Goal: Task Accomplishment & Management: Use online tool/utility

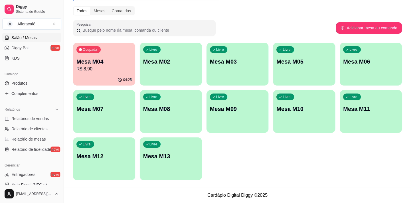
scroll to position [26, 0]
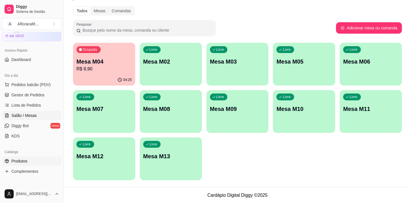
click at [29, 160] on link "Produtos" at bounding box center [31, 161] width 59 height 9
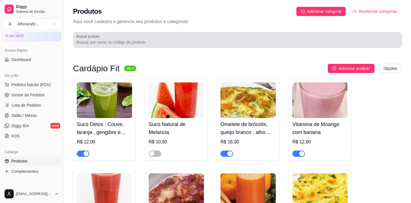
click at [200, 47] on div "Produtos Adicionar categoria Reodernar categorias Aqui você cadastra e gerencia…" at bounding box center [237, 25] width 347 height 51
click at [198, 43] on input "Buscar produto" at bounding box center [237, 42] width 322 height 6
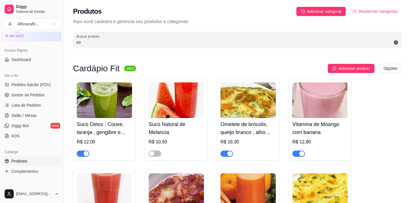
click at [80, 154] on span "button" at bounding box center [83, 154] width 13 height 6
click at [206, 39] on div "co" at bounding box center [237, 39] width 322 height 11
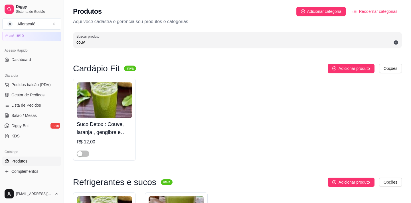
scroll to position [100, 0]
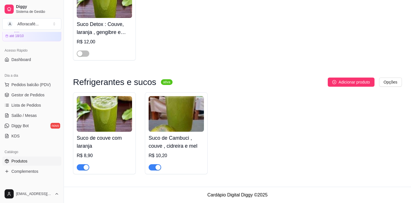
type input "couv"
click at [156, 165] on div "button" at bounding box center [157, 167] width 5 height 5
click at [84, 169] on div "button" at bounding box center [86, 167] width 5 height 5
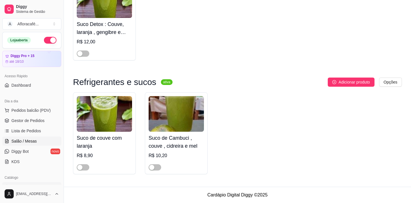
click at [39, 139] on link "Salão / Mesas" at bounding box center [31, 141] width 59 height 9
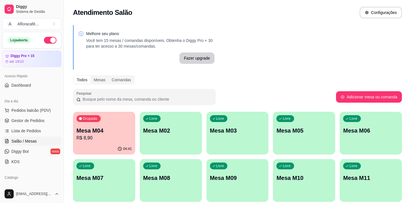
click at [187, 141] on div "Livre Mesa M02" at bounding box center [171, 130] width 62 height 36
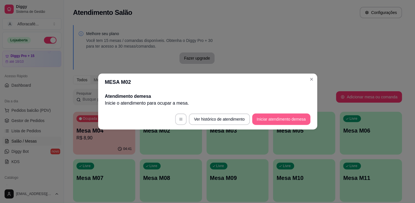
click at [286, 113] on footer "Ver histórico de atendimento Iniciar atendimento de mesa" at bounding box center [207, 119] width 219 height 21
click at [278, 116] on button "Iniciar atendimento de mesa" at bounding box center [281, 119] width 58 height 11
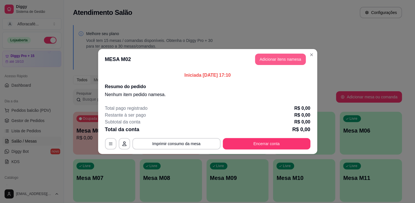
click at [274, 57] on button "Adicionar itens na mesa" at bounding box center [280, 59] width 51 height 11
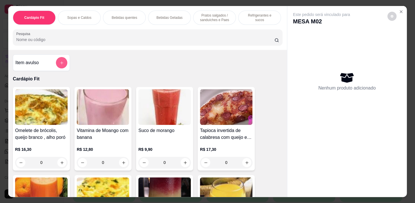
click at [65, 65] on button "add-separate-item" at bounding box center [61, 62] width 11 height 11
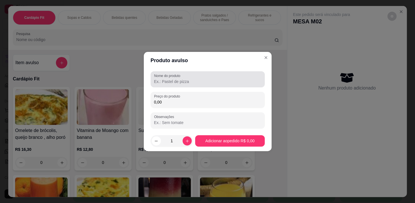
click at [244, 73] on div "Nome do produto" at bounding box center [208, 79] width 114 height 16
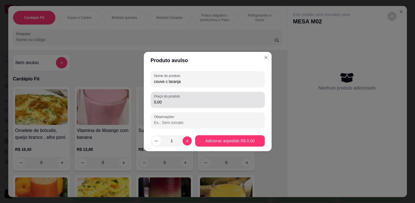
type input "couve c laranja"
click at [200, 106] on div "Preço do produto 0,00" at bounding box center [208, 100] width 114 height 16
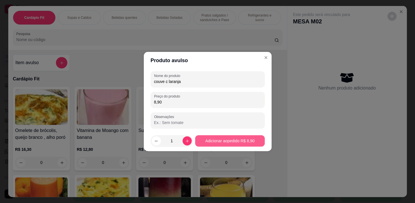
type input "8,90"
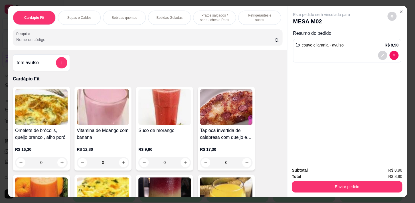
drag, startPoint x: 125, startPoint y: 14, endPoint x: 107, endPoint y: 59, distance: 48.3
click at [124, 15] on p "Bebidas quentes" at bounding box center [124, 17] width 25 height 5
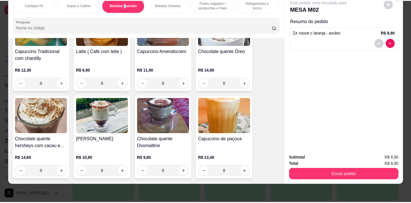
scroll to position [645, 0]
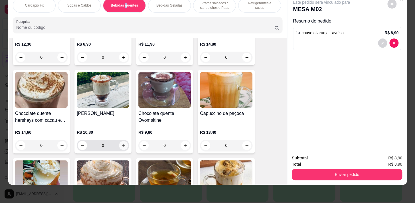
click at [122, 147] on icon "increase-product-quantity" at bounding box center [124, 145] width 4 height 4
type input "1"
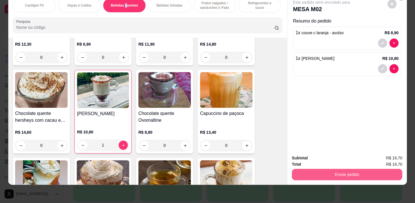
click at [379, 175] on button "Enviar pedido" at bounding box center [347, 174] width 110 height 11
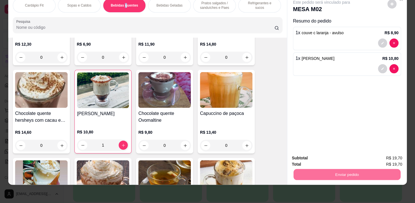
click at [381, 159] on button "Enviar pedido" at bounding box center [387, 156] width 31 height 11
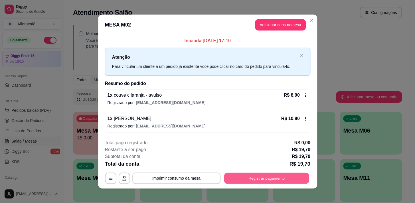
click at [294, 176] on button "Registrar pagamento" at bounding box center [266, 178] width 85 height 11
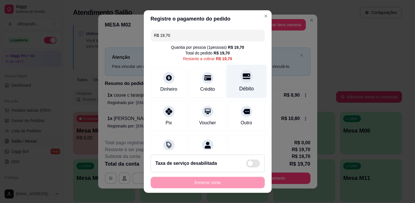
drag, startPoint x: 246, startPoint y: 74, endPoint x: 240, endPoint y: 71, distance: 6.7
click at [242, 72] on div "Débito" at bounding box center [246, 80] width 40 height 33
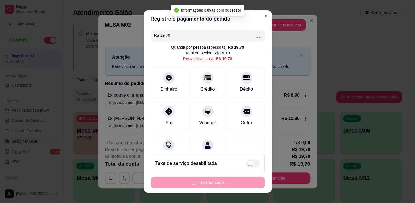
type input "R$ 0,00"
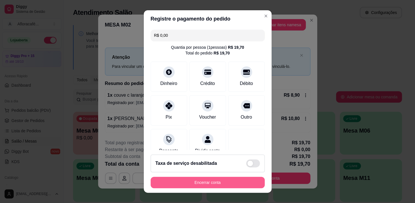
click at [234, 178] on button "Encerrar conta" at bounding box center [208, 182] width 114 height 11
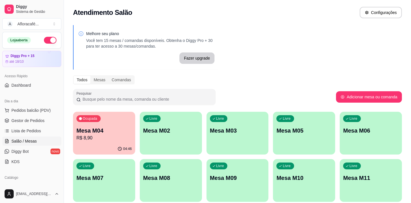
click at [177, 126] on div "Livre Mesa M02" at bounding box center [171, 130] width 62 height 36
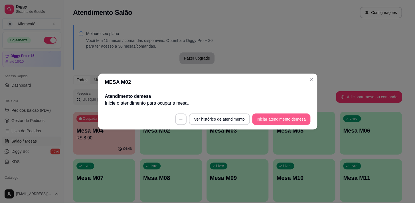
click at [301, 119] on button "Iniciar atendimento de mesa" at bounding box center [281, 119] width 58 height 11
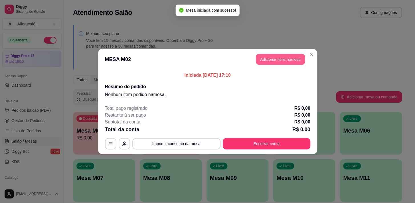
click at [291, 58] on button "Adicionar itens na mesa" at bounding box center [280, 59] width 49 height 11
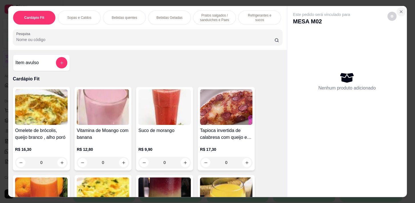
click at [397, 7] on button "Close" at bounding box center [401, 11] width 9 height 9
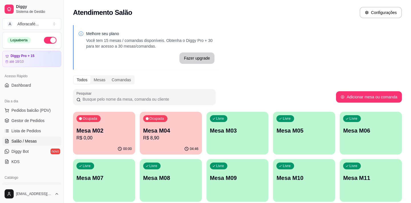
scroll to position [26, 0]
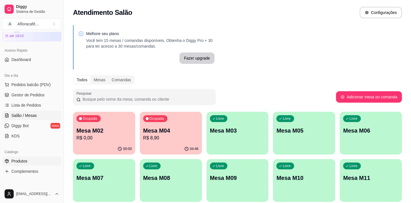
click at [56, 160] on link "Produtos" at bounding box center [31, 161] width 59 height 9
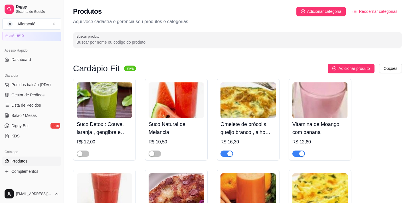
click at [264, 17] on div "Produtos Adicionar categoria Reodernar categorias Aqui você cadastra e gerencia…" at bounding box center [237, 25] width 347 height 51
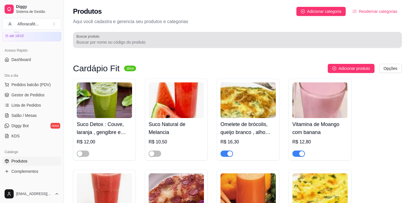
click at [262, 33] on div "Buscar produto" at bounding box center [237, 40] width 329 height 16
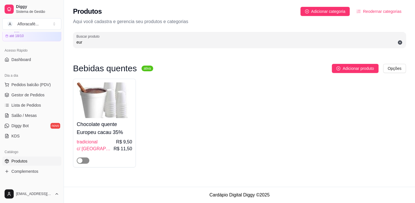
click at [80, 161] on div "button" at bounding box center [79, 160] width 5 height 5
drag, startPoint x: 157, startPoint y: 54, endPoint x: 161, endPoint y: 47, distance: 8.5
click at [157, 54] on div "Bebidas quentes ativa Adicionar produto Opções Chocolate quente Europeu cacau 3…" at bounding box center [239, 115] width 351 height 129
click at [162, 43] on input "eur" at bounding box center [239, 42] width 326 height 6
type input "e"
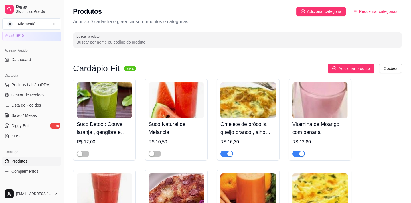
click at [145, 30] on div "Produtos Adicionar categoria Reodernar categorias Aqui você cadastra e gerencia…" at bounding box center [237, 25] width 347 height 51
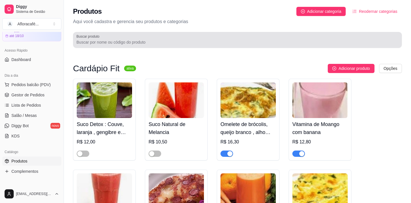
click at [237, 43] on input "Buscar produto" at bounding box center [237, 42] width 322 height 6
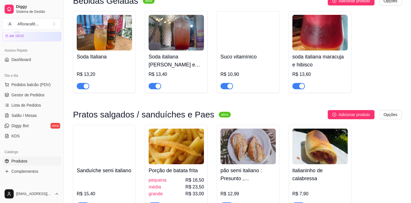
scroll to position [259, 0]
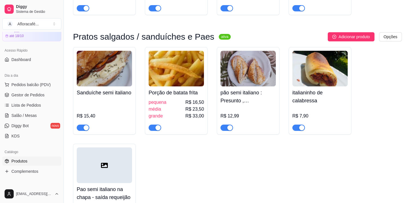
type input "ita"
click at [302, 130] on div "button" at bounding box center [301, 127] width 5 height 5
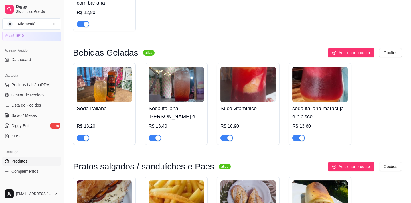
scroll to position [26, 0]
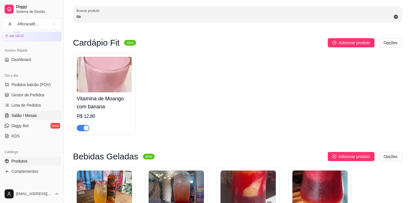
click at [29, 117] on span "Salão / Mesas" at bounding box center [23, 116] width 25 height 6
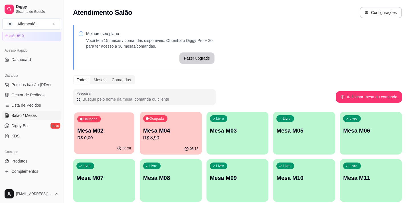
click at [106, 132] on p "Mesa M02" at bounding box center [104, 131] width 54 height 8
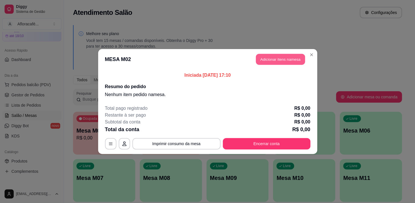
click at [281, 62] on button "Adicionar itens na mesa" at bounding box center [280, 59] width 49 height 11
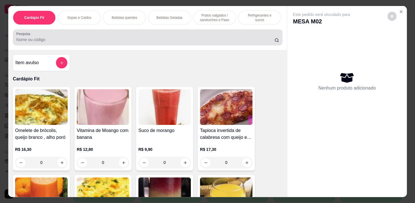
click at [155, 33] on div "Pesquisa" at bounding box center [148, 37] width 270 height 16
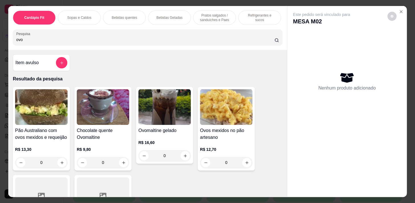
type input "ovo"
click at [181, 158] on div "0" at bounding box center [164, 155] width 52 height 11
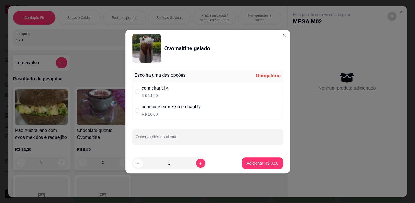
click at [220, 95] on div "com chantilly R$ 14,90" at bounding box center [207, 91] width 151 height 19
radio input "true"
click at [245, 165] on p "Adicionar R$ 14,90" at bounding box center [261, 163] width 34 height 6
type input "1"
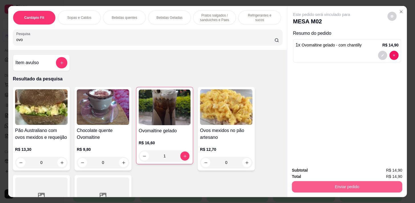
click at [332, 184] on button "Enviar pedido" at bounding box center [347, 186] width 110 height 11
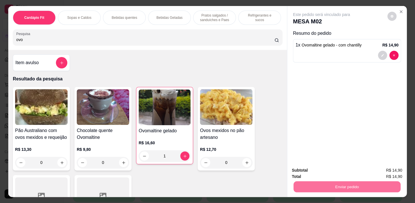
click at [387, 170] on button "Enviar pedido" at bounding box center [387, 170] width 32 height 11
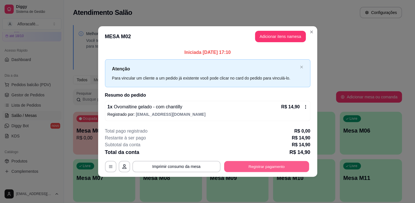
click at [266, 166] on button "Registrar pagamento" at bounding box center [266, 166] width 85 height 11
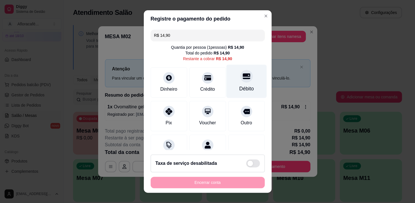
click at [242, 80] on div at bounding box center [246, 76] width 13 height 13
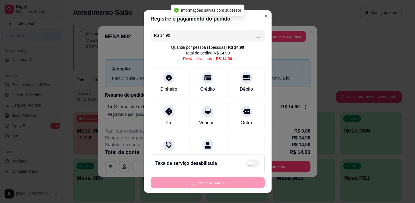
type input "R$ 0,00"
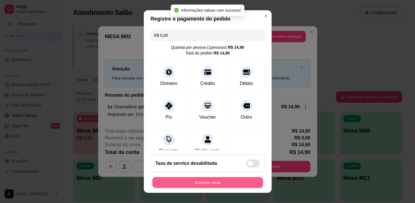
click at [223, 184] on button "Encerrar conta" at bounding box center [207, 182] width 111 height 11
